Goal: Find specific page/section: Find specific page/section

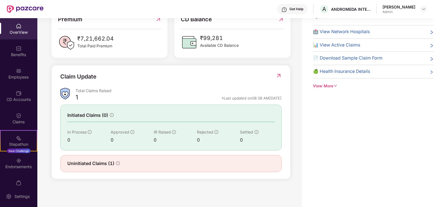
scroll to position [1, 0]
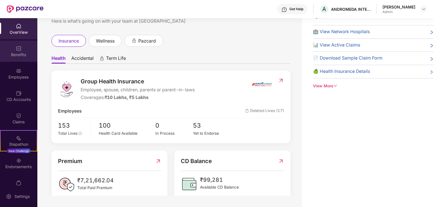
click at [4, 54] on div "Benefits" at bounding box center [18, 55] width 37 height 6
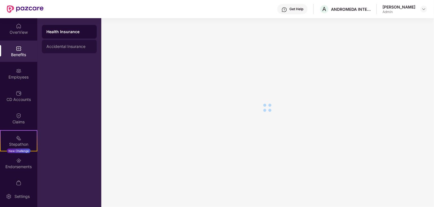
click at [75, 45] on div "Accidental Insurance" at bounding box center [69, 46] width 46 height 5
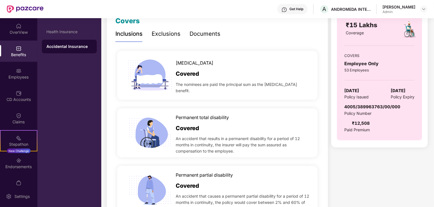
scroll to position [0, 0]
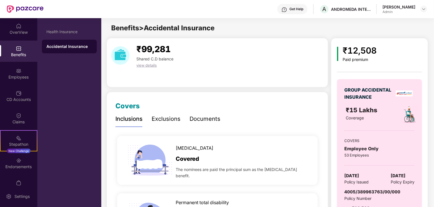
click at [411, 8] on div "[PERSON_NAME]" at bounding box center [399, 6] width 33 height 5
click at [420, 6] on div "[PERSON_NAME] Admin" at bounding box center [405, 9] width 45 height 10
click at [423, 7] on div at bounding box center [424, 9] width 7 height 7
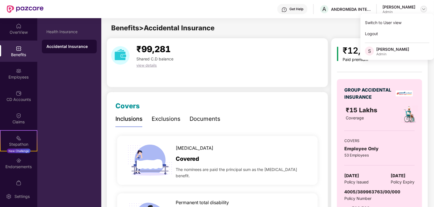
click at [425, 9] on img at bounding box center [424, 9] width 5 height 5
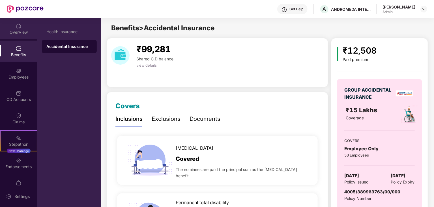
click at [27, 24] on div "OverView" at bounding box center [18, 28] width 37 height 21
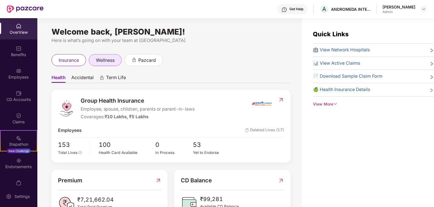
click at [109, 65] on div "wellness" at bounding box center [105, 60] width 33 height 12
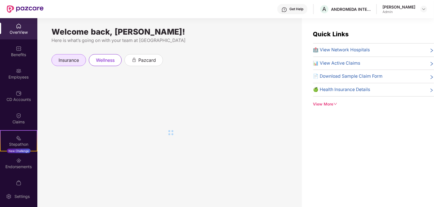
click at [69, 60] on span "insurance" at bounding box center [69, 60] width 20 height 7
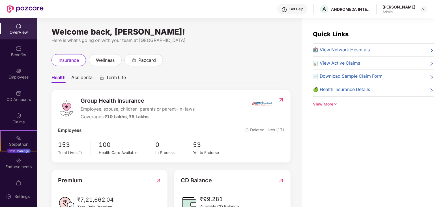
click at [87, 76] on span "Accidental" at bounding box center [82, 78] width 22 height 8
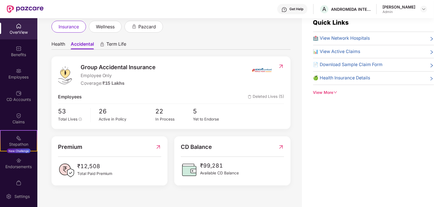
scroll to position [18, 0]
